Goal: Find specific page/section: Find specific page/section

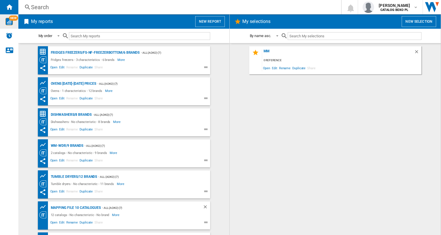
click at [9, 20] on img "WiseCard" at bounding box center [8, 21] width 7 height 7
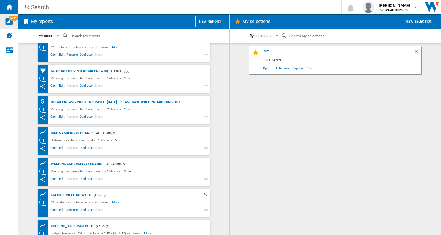
scroll to position [172, 0]
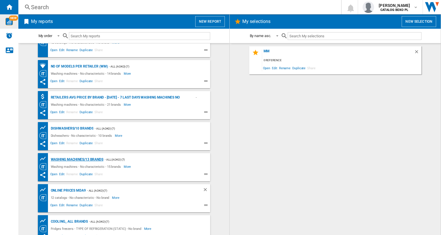
click at [95, 160] on div "Washing machines/13 brands" at bounding box center [76, 159] width 54 height 7
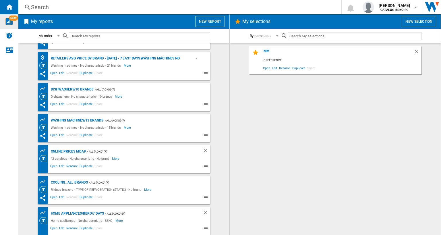
click at [70, 152] on div "Online prices MDA9" at bounding box center [67, 151] width 36 height 7
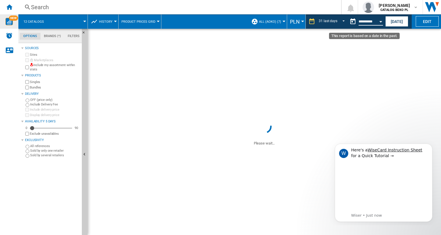
click at [361, 24] on input "**********" at bounding box center [371, 22] width 24 height 5
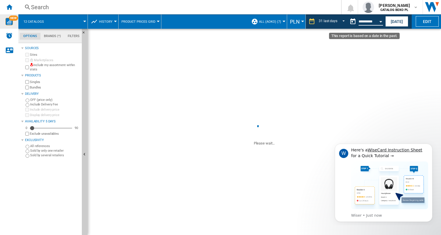
click at [380, 21] on button "Open calendar" at bounding box center [381, 21] width 10 height 10
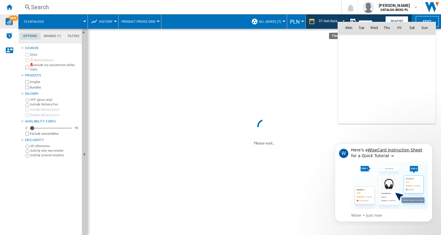
scroll to position [1979, 0]
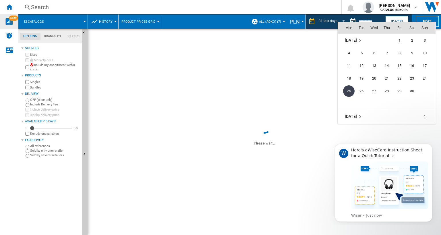
click at [387, 20] on div at bounding box center [220, 117] width 441 height 235
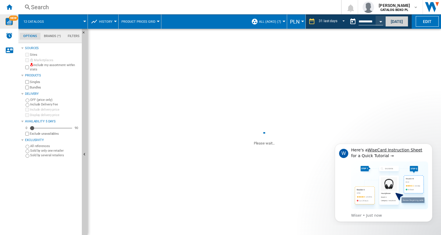
click at [395, 19] on button "[DATE]" at bounding box center [397, 21] width 23 height 11
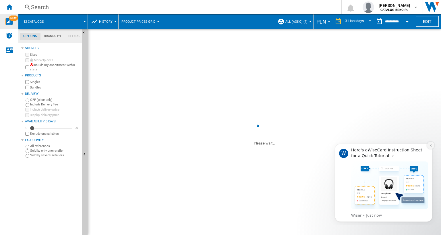
click at [432, 147] on icon "Dismiss notification" at bounding box center [430, 145] width 3 height 3
